Goal: Use online tool/utility: Utilize a website feature to perform a specific function

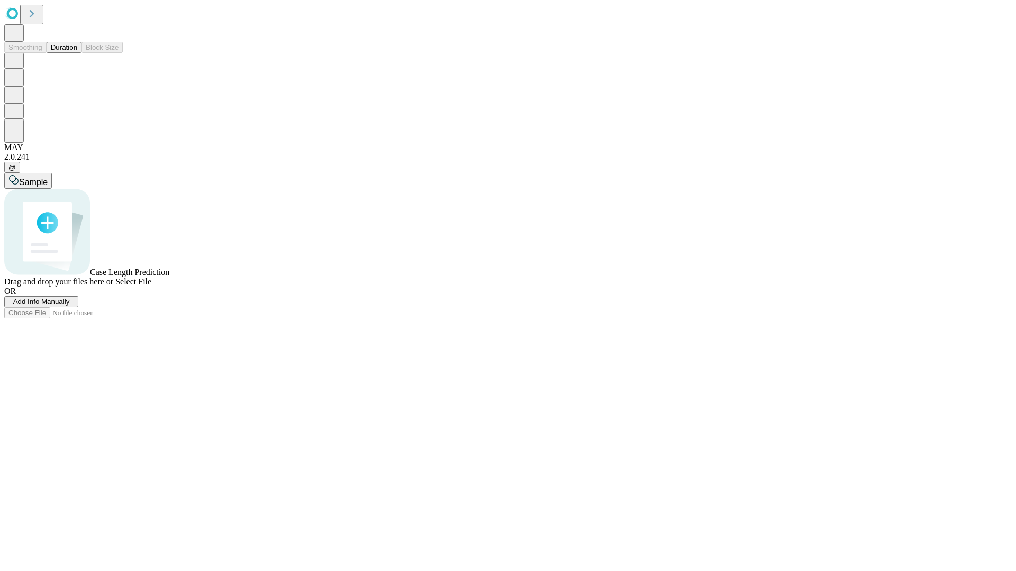
click at [77, 53] on button "Duration" at bounding box center [64, 47] width 35 height 11
click at [70, 306] on span "Add Info Manually" at bounding box center [41, 302] width 57 height 8
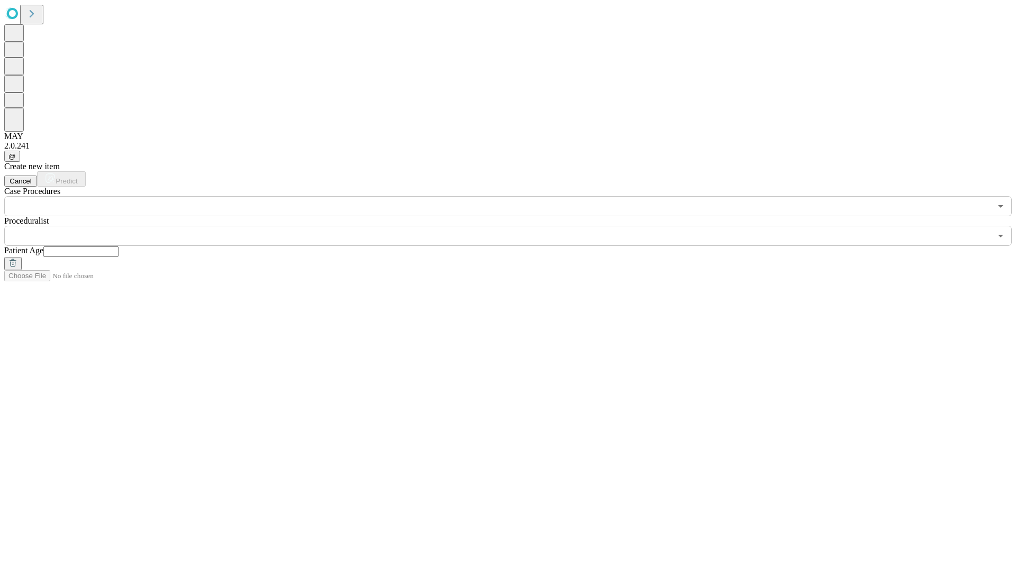
click at [119, 247] on input "text" at bounding box center [80, 252] width 75 height 11
type input "**"
click at [515, 226] on input "text" at bounding box center [497, 236] width 987 height 20
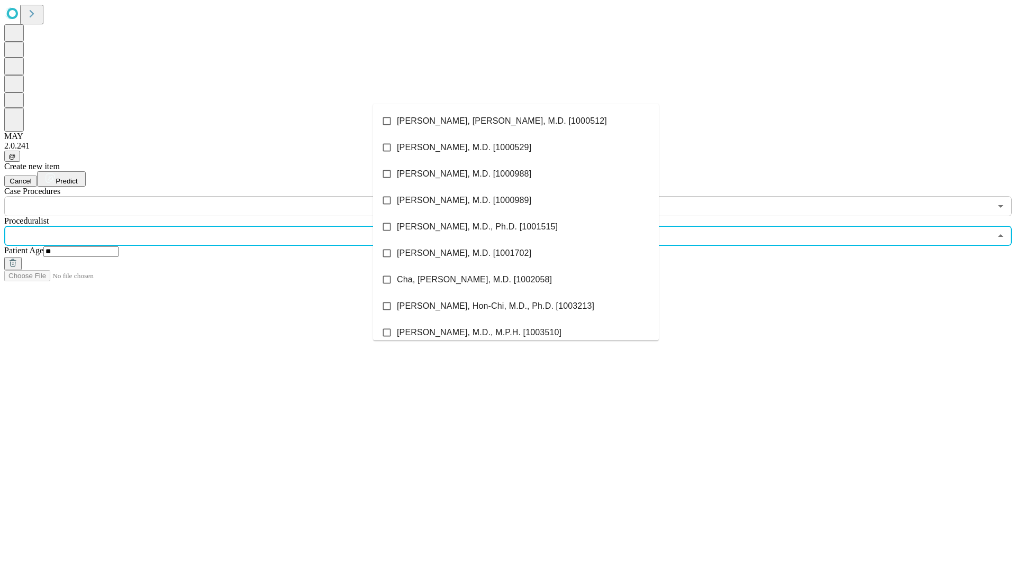
click at [516, 121] on li "[PERSON_NAME], [PERSON_NAME], M.D. [1000512]" at bounding box center [516, 121] width 286 height 26
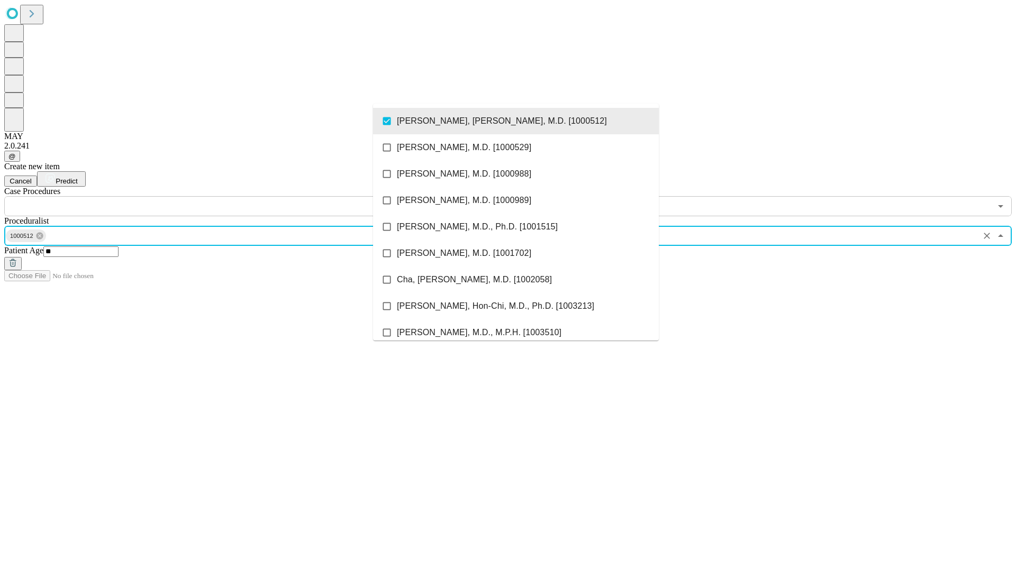
click at [222, 196] on input "text" at bounding box center [497, 206] width 987 height 20
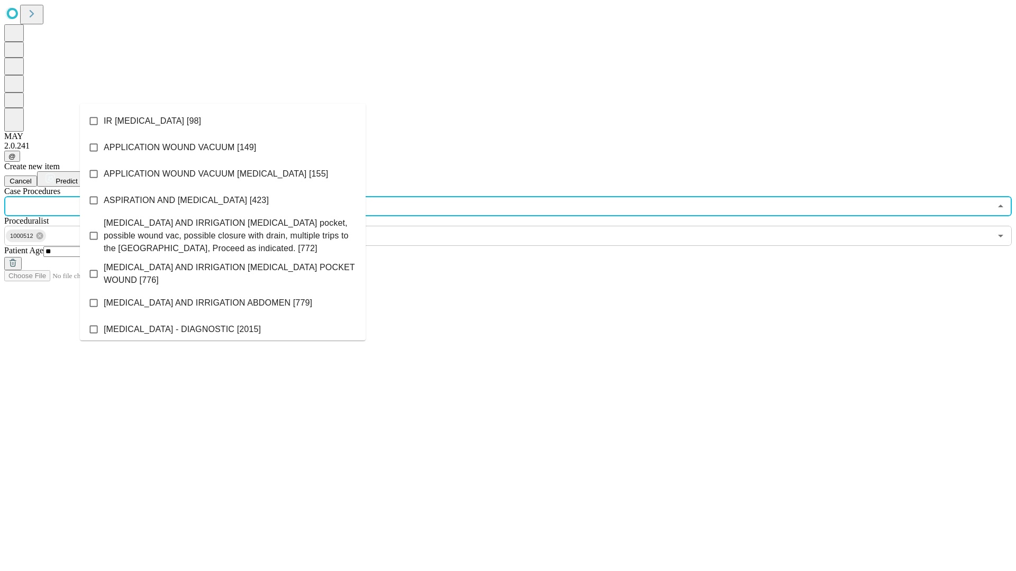
click at [223, 121] on li "IR [MEDICAL_DATA] [98]" at bounding box center [223, 121] width 286 height 26
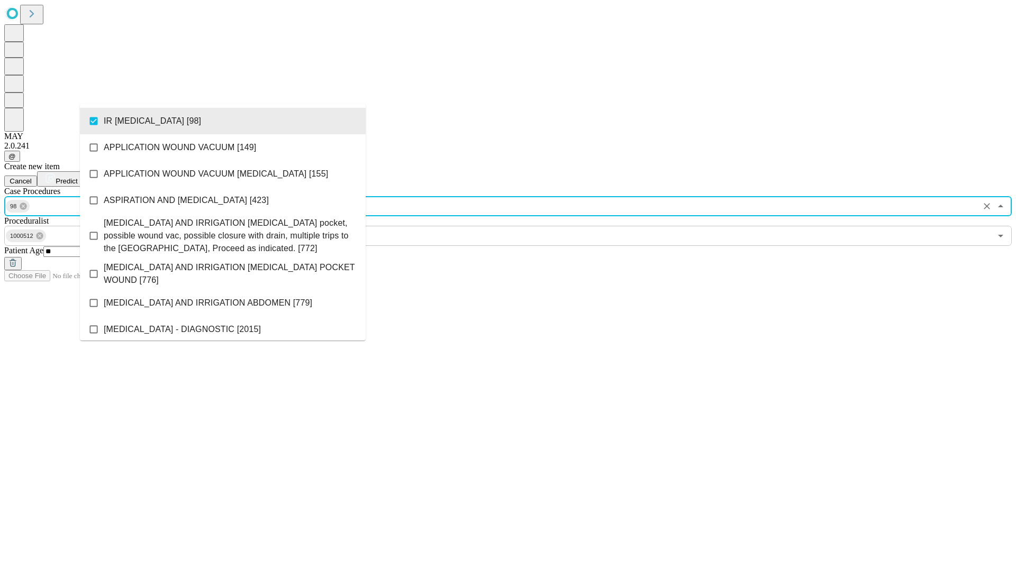
click at [77, 177] on span "Predict" at bounding box center [67, 181] width 22 height 8
